Goal: Book appointment/travel/reservation

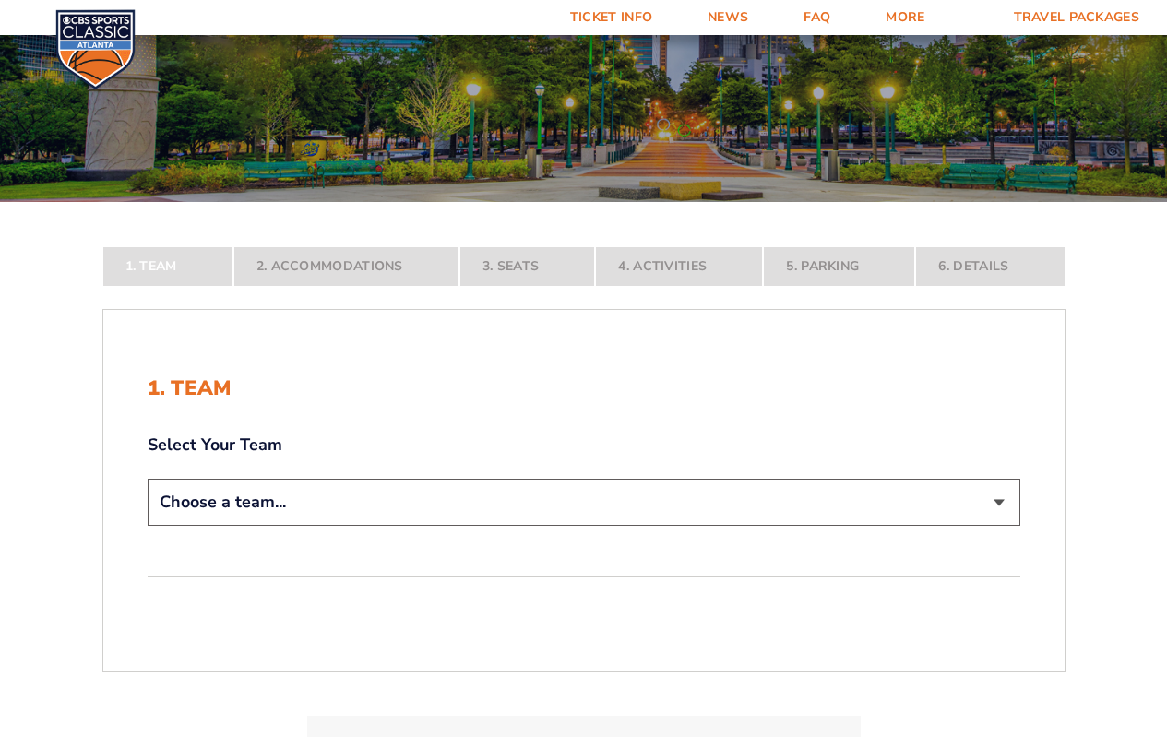
scroll to position [277, 0]
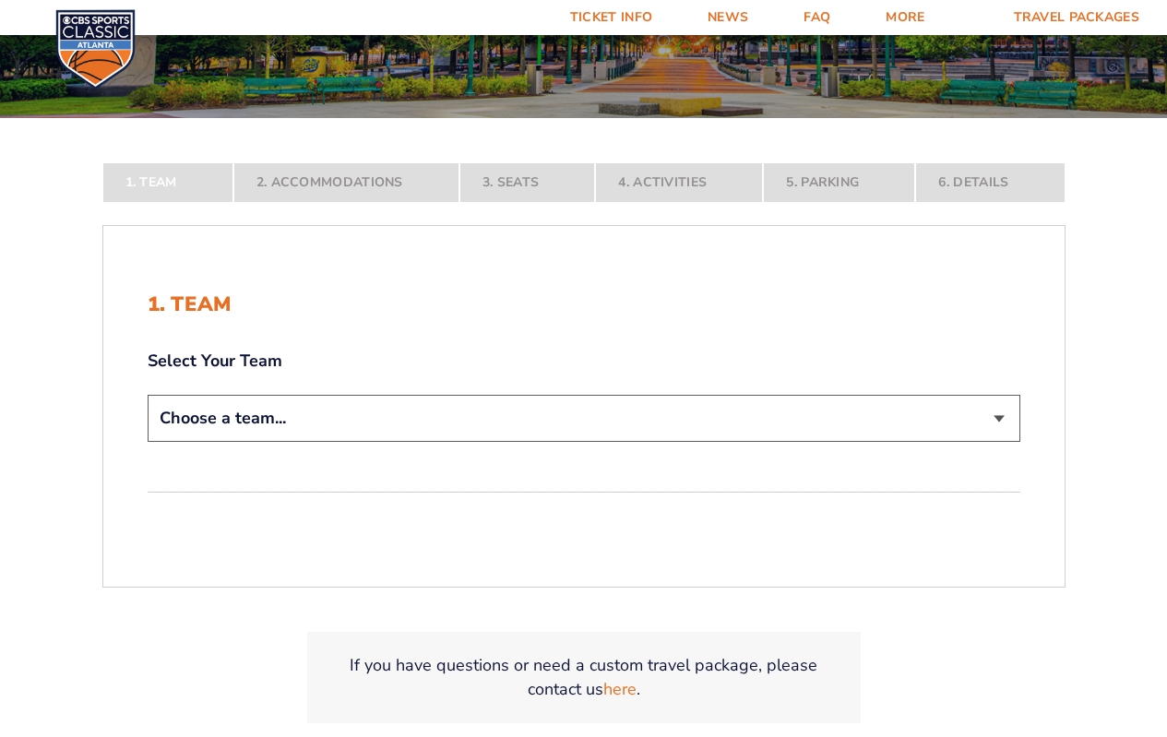
click at [1020, 442] on select "Choose a team... [US_STATE] Wildcats [US_STATE] State Buckeyes [US_STATE] Tar H…" at bounding box center [584, 418] width 873 height 47
select select "12956"
click at [148, 442] on select "Choose a team... [US_STATE] Wildcats [US_STATE] State Buckeyes [US_STATE] Tar H…" at bounding box center [584, 418] width 873 height 47
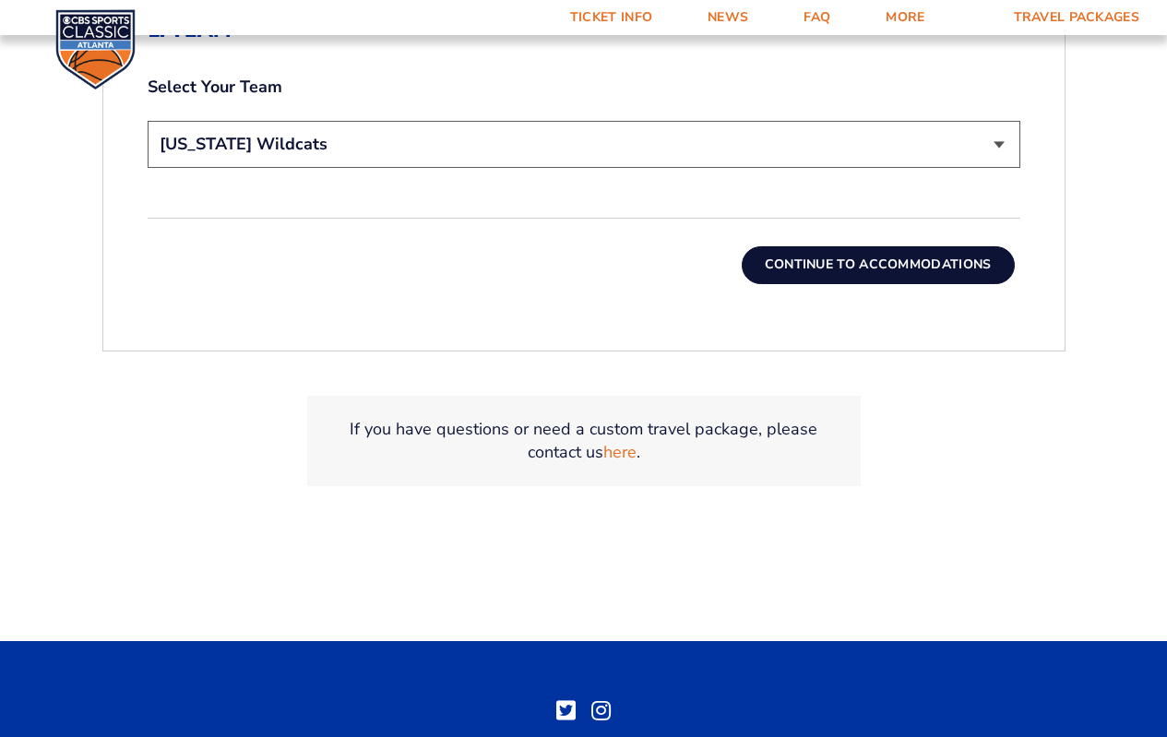
scroll to position [738, 0]
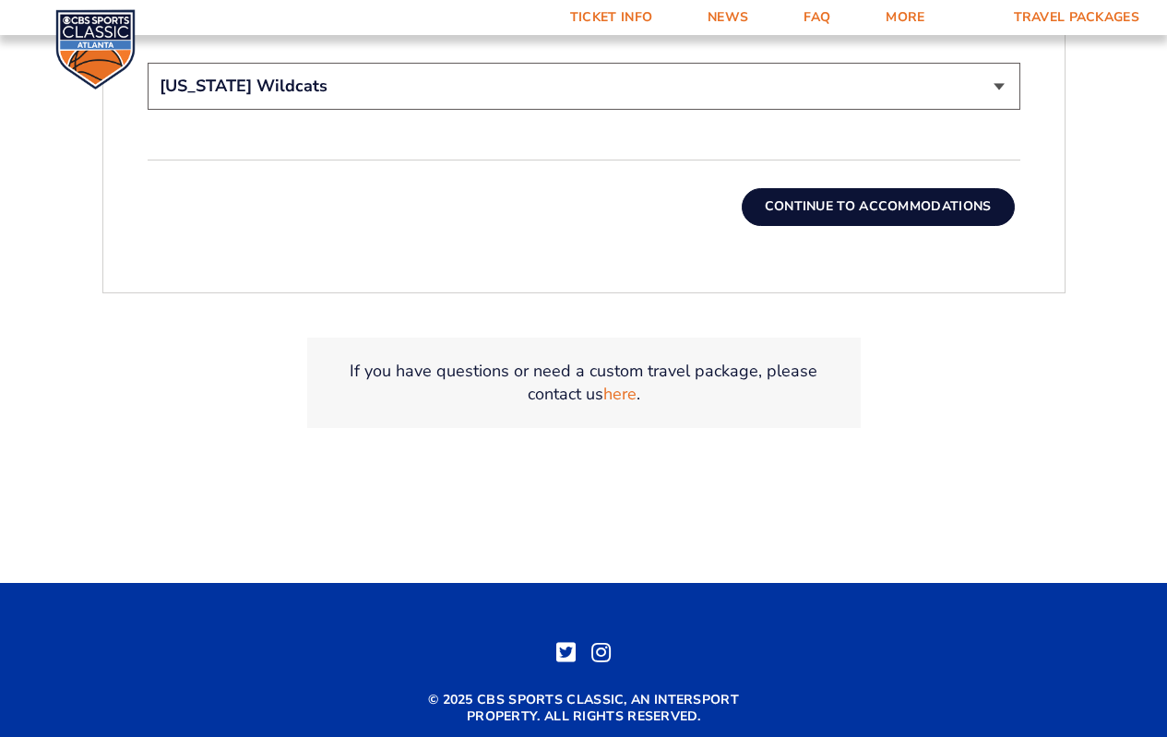
click at [749, 225] on button "Continue To Accommodations" at bounding box center [878, 206] width 273 height 37
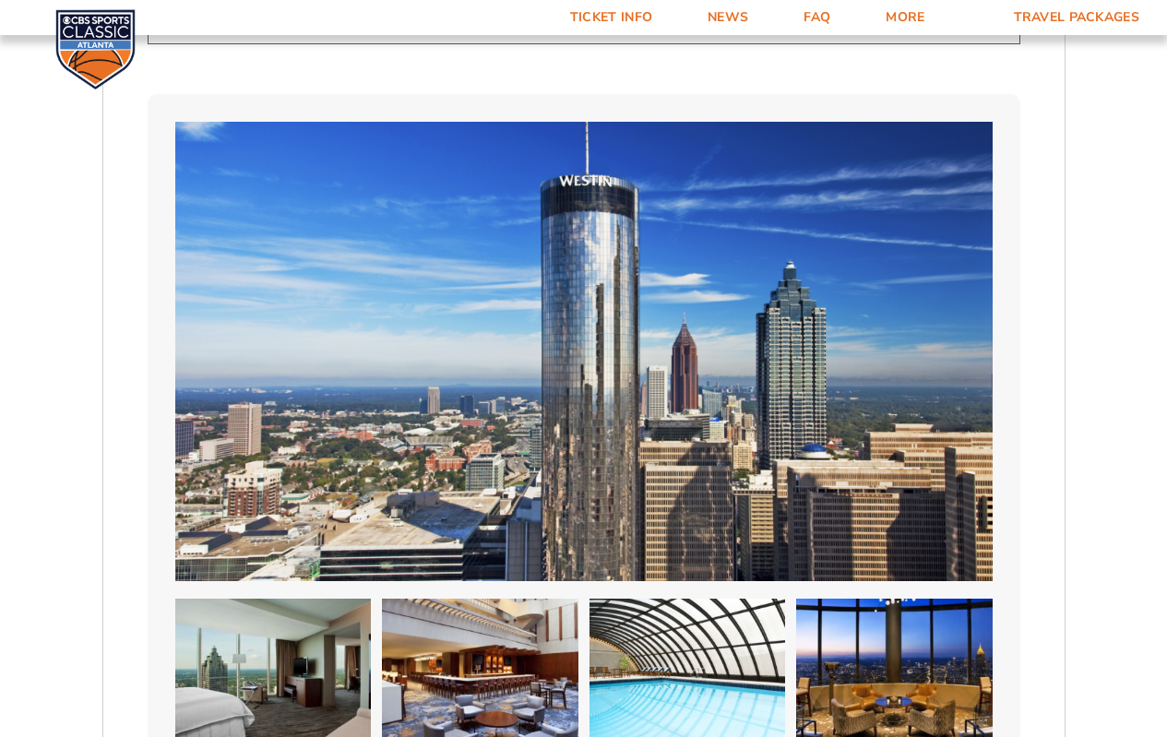
scroll to position [1244, 0]
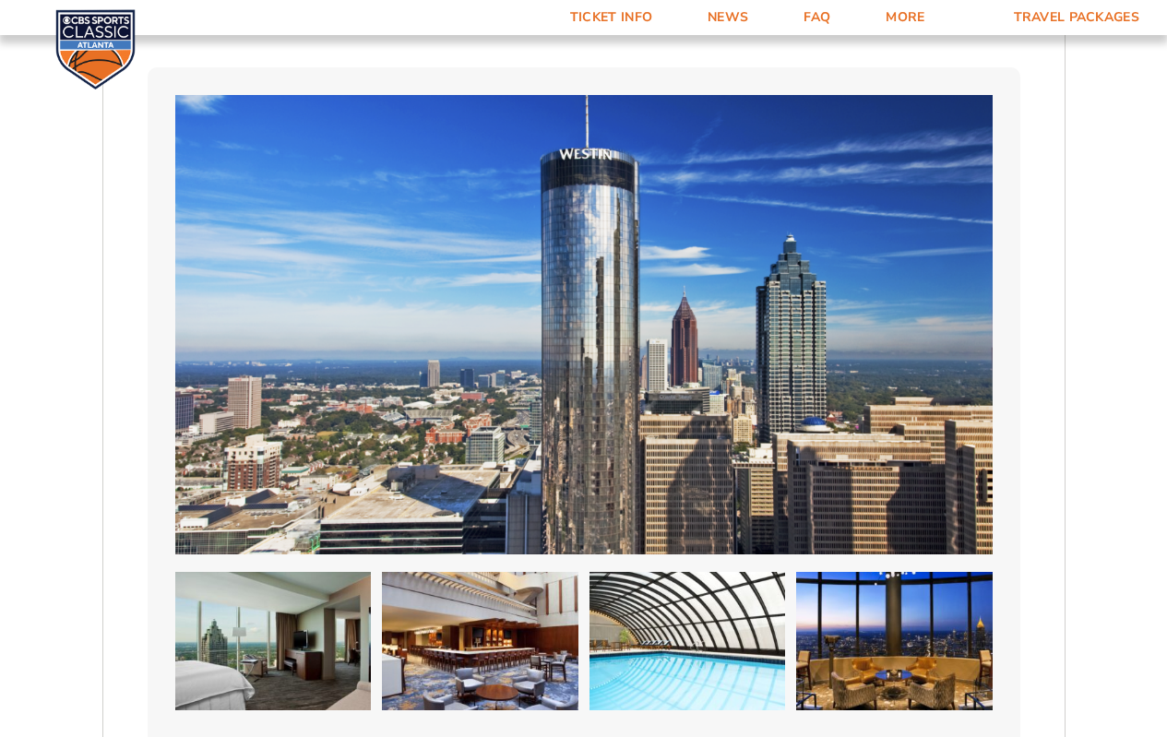
select select "2 Adults"
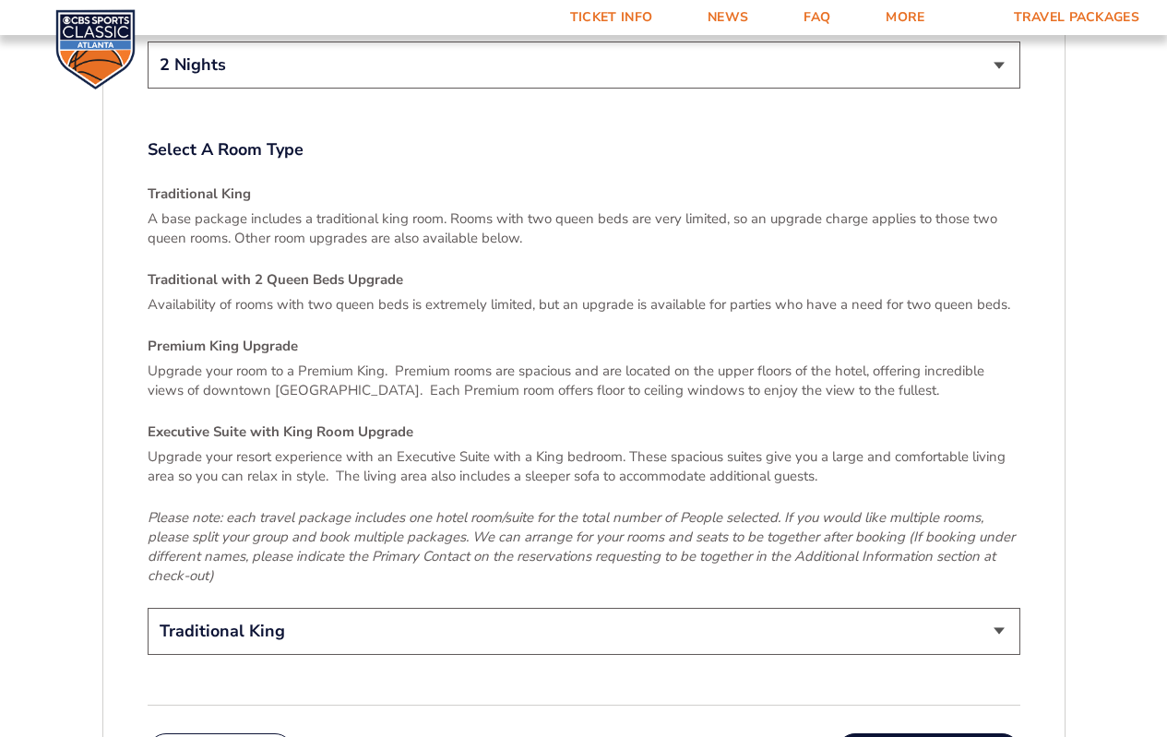
scroll to position [2812, 0]
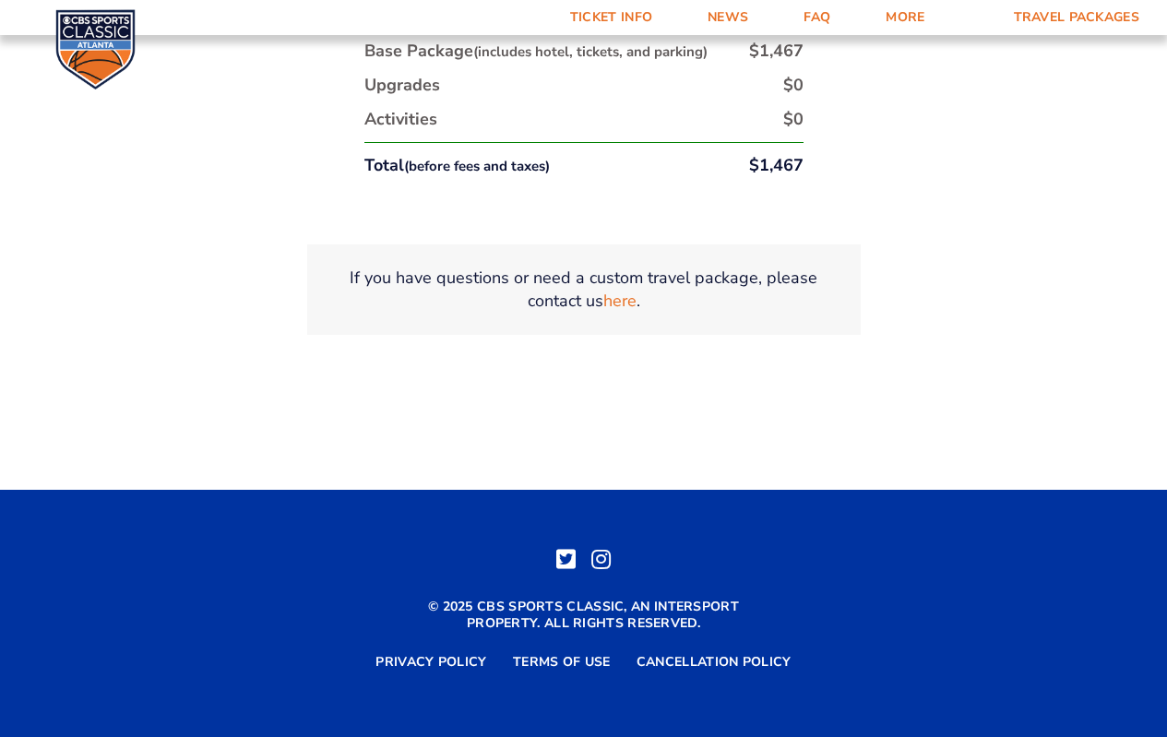
scroll to position [4103, 0]
select select "Traditional with 2 Queen Beds Upgrade"
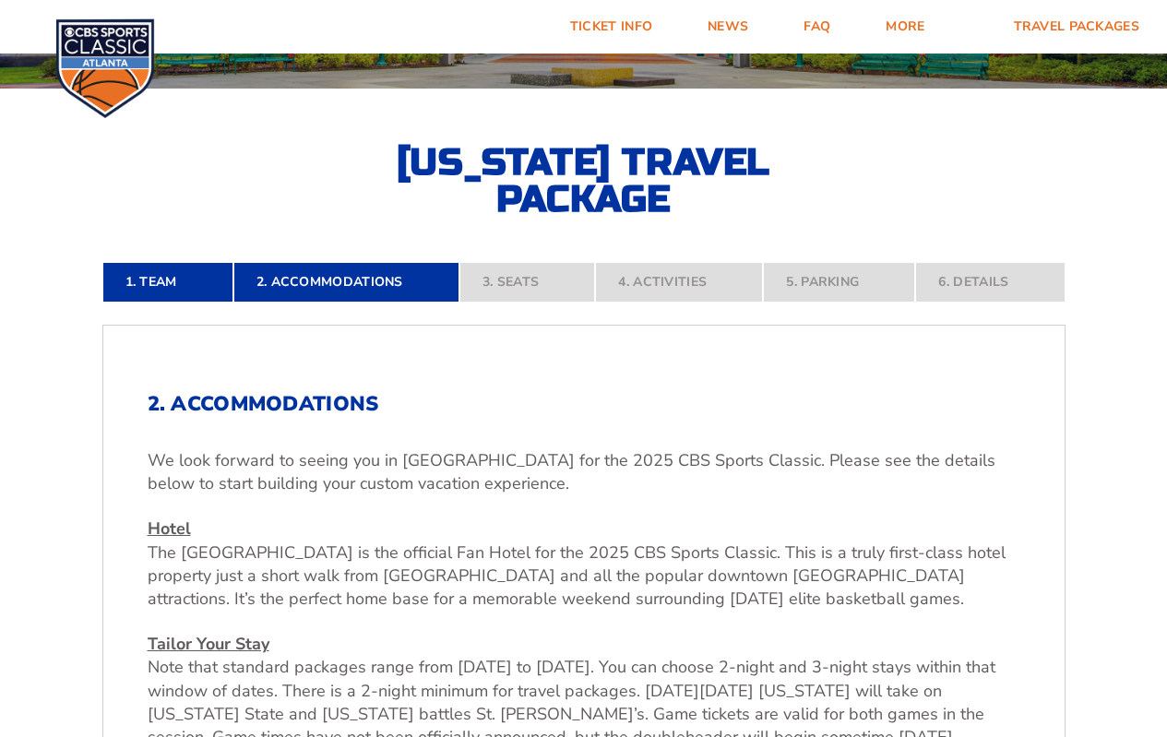
scroll to position [12, 0]
